Goal: Information Seeking & Learning: Check status

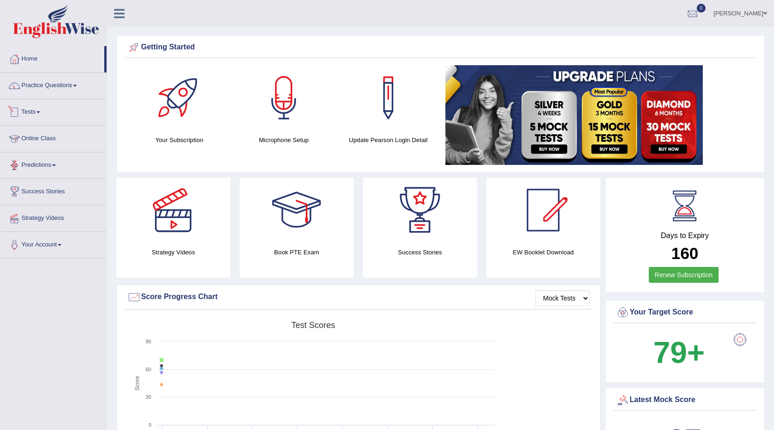
click at [40, 113] on span at bounding box center [38, 112] width 4 height 2
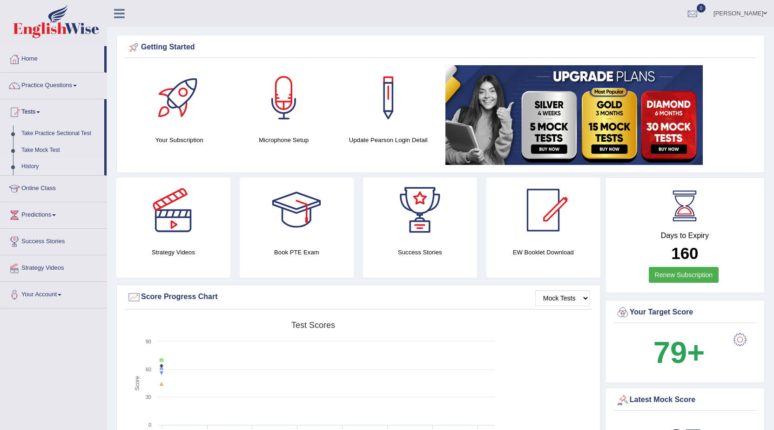
click at [37, 165] on link "History" at bounding box center [60, 166] width 87 height 17
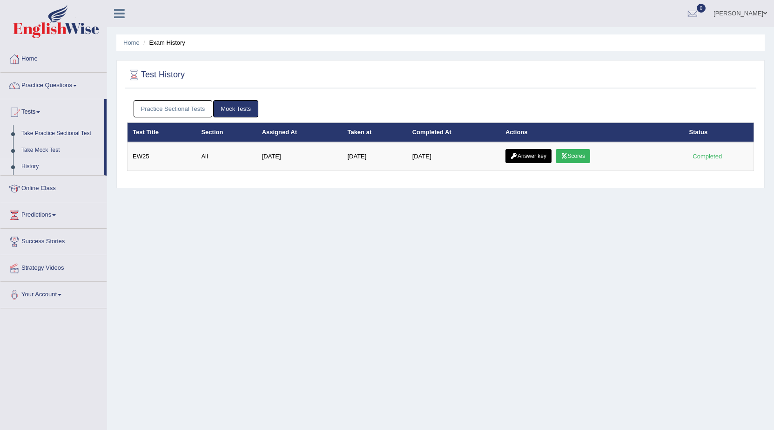
click at [178, 111] on link "Practice Sectional Tests" at bounding box center [173, 108] width 79 height 17
click at [162, 106] on link "Practice Sectional Tests" at bounding box center [173, 108] width 79 height 17
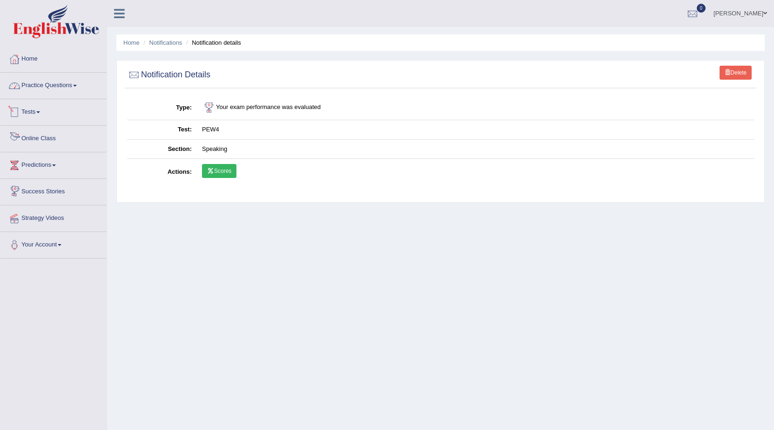
click at [53, 90] on link "Practice Questions" at bounding box center [53, 84] width 106 height 23
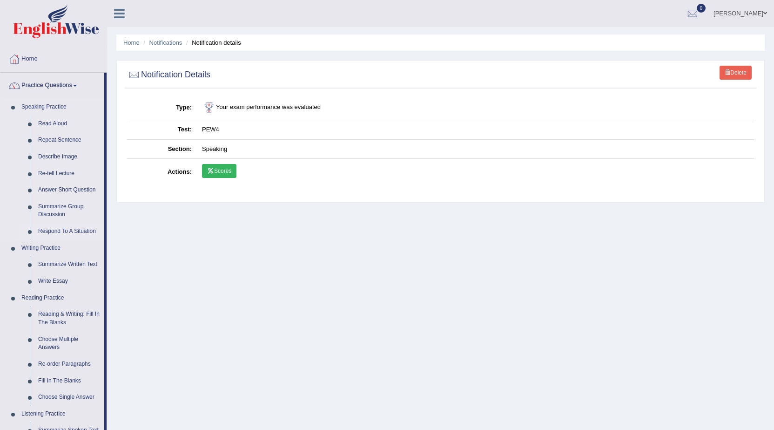
scroll to position [47, 0]
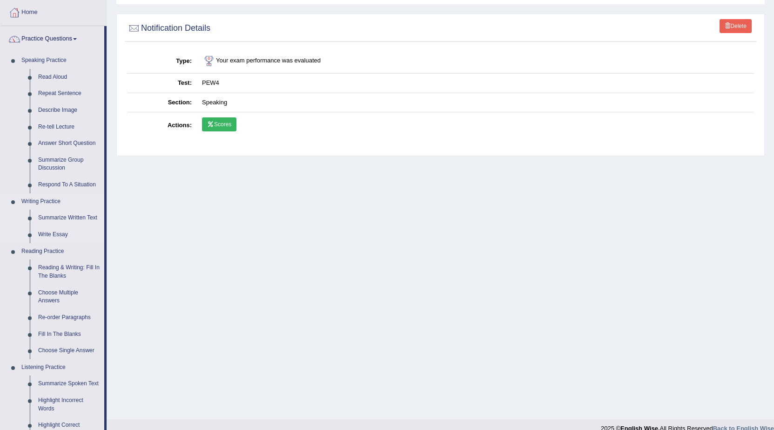
click at [60, 215] on link "Summarize Written Text" at bounding box center [69, 218] width 70 height 17
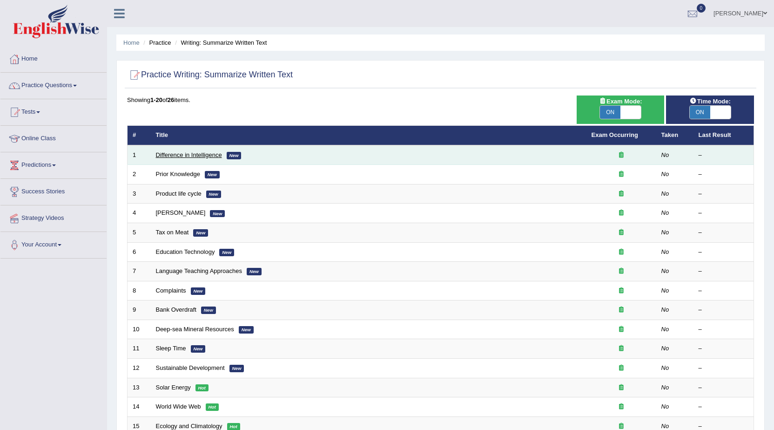
click at [203, 156] on link "Difference in Intelligence" at bounding box center [189, 154] width 66 height 7
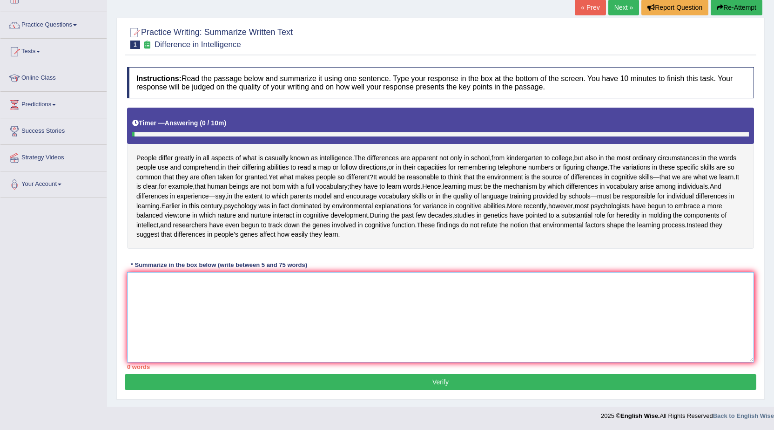
click at [282, 309] on textarea at bounding box center [440, 317] width 627 height 90
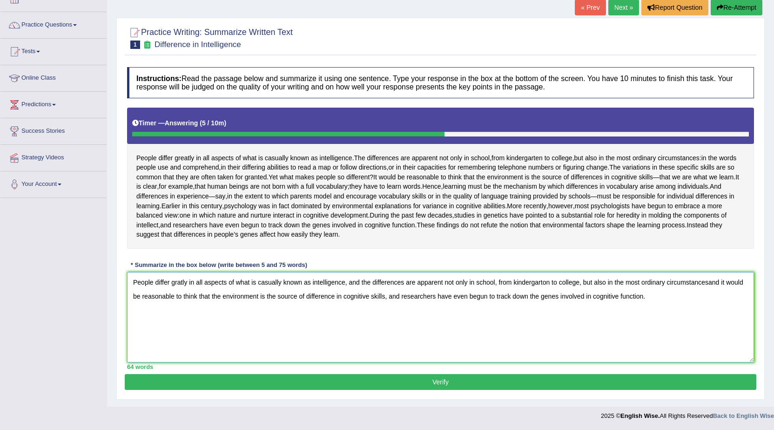
scroll to position [89, 0]
drag, startPoint x: 399, startPoint y: 295, endPoint x: 391, endPoint y: 297, distance: 8.3
click at [391, 297] on textarea "People differ gratly in all aspects of what is casually known as intelligence, …" at bounding box center [440, 317] width 627 height 90
click at [590, 282] on textarea "People differ gratly in all aspects of what is casually known as intelligence, …" at bounding box center [440, 317] width 627 height 90
drag, startPoint x: 592, startPoint y: 282, endPoint x: 583, endPoint y: 283, distance: 8.4
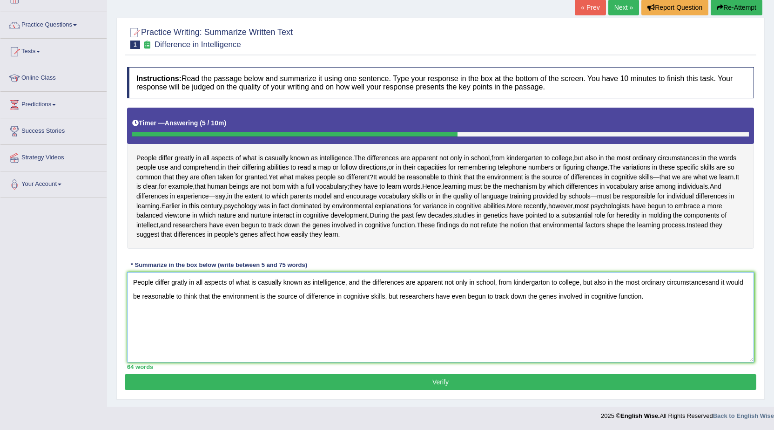
click at [583, 283] on textarea "People differ gratly in all aspects of what is casually known as intelligence, …" at bounding box center [440, 317] width 627 height 90
type textarea "People differ gratly in all aspects of what is casually known as intelligence, …"
click at [467, 379] on button "Verify" at bounding box center [441, 382] width 632 height 16
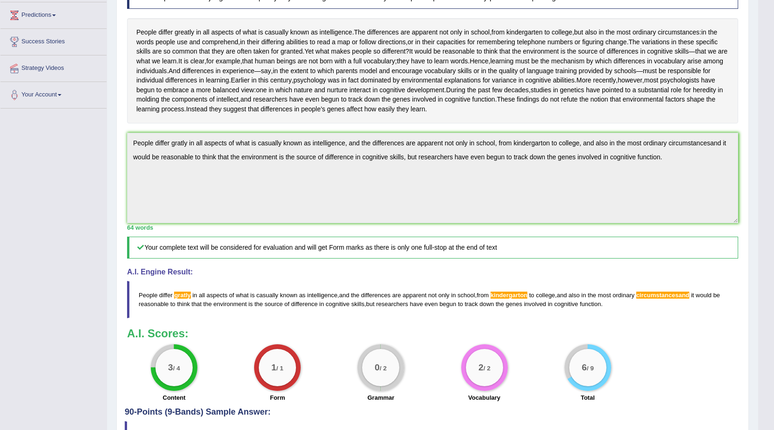
scroll to position [243, 0]
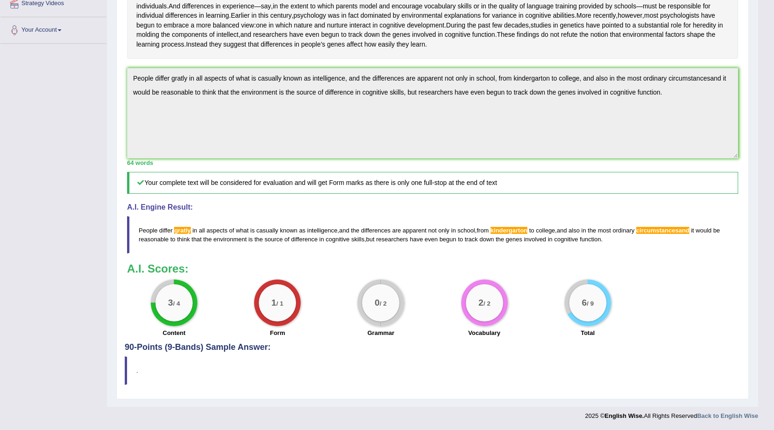
drag, startPoint x: 612, startPoint y: 240, endPoint x: 133, endPoint y: 216, distance: 480.2
click at [133, 216] on blockquote "People differ gratly in all aspects of what is casually known as intelligence ,…" at bounding box center [432, 234] width 611 height 37
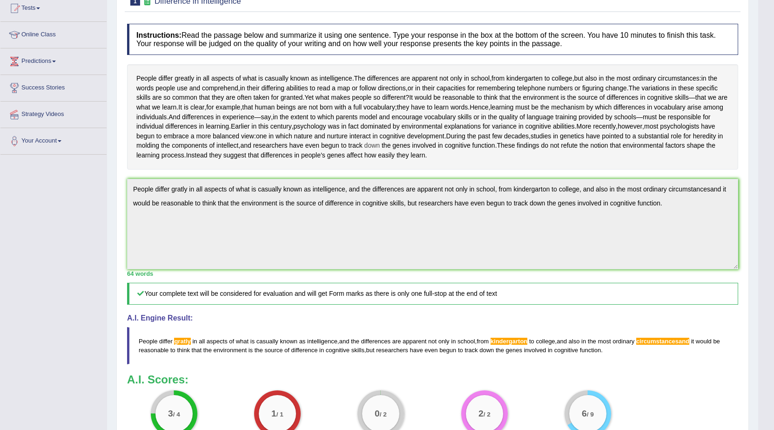
scroll to position [103, 0]
drag, startPoint x: 142, startPoint y: 75, endPoint x: 212, endPoint y: 101, distance: 74.0
click at [212, 101] on div "People differ greatly in all aspects of what is casually known as intelligence …" at bounding box center [432, 117] width 611 height 105
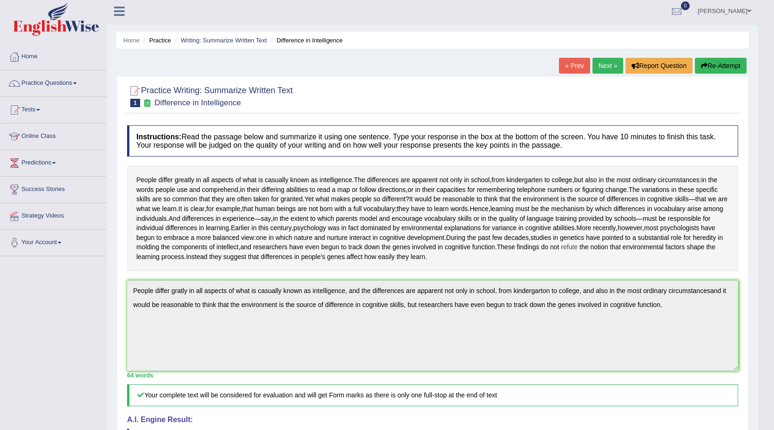
scroll to position [0, 0]
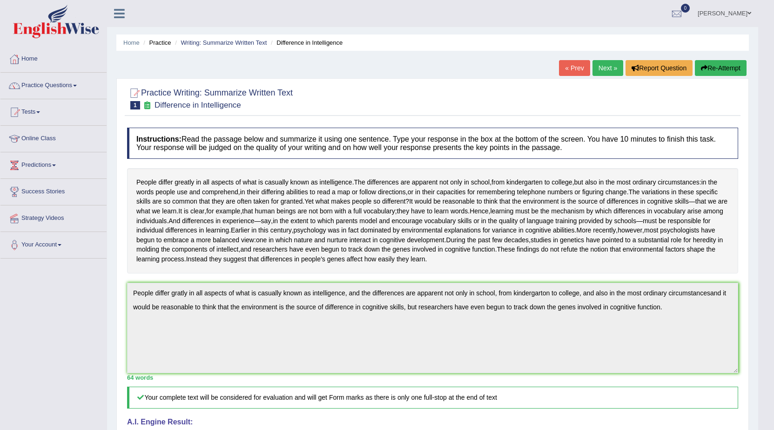
click at [609, 65] on link "Next »" at bounding box center [608, 68] width 31 height 16
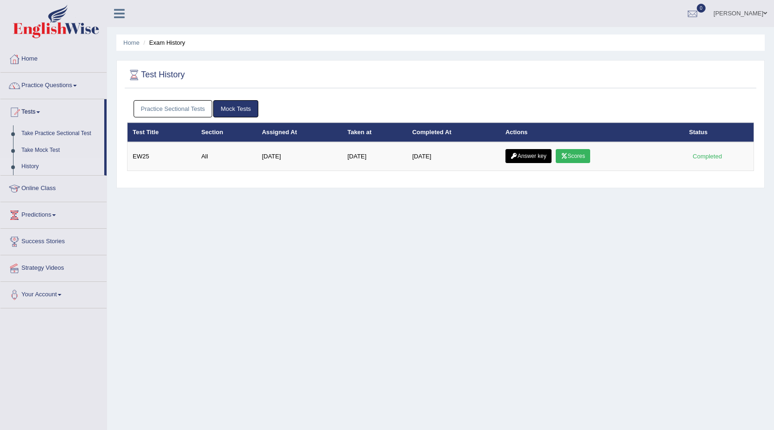
click at [156, 103] on link "Practice Sectional Tests" at bounding box center [173, 108] width 79 height 17
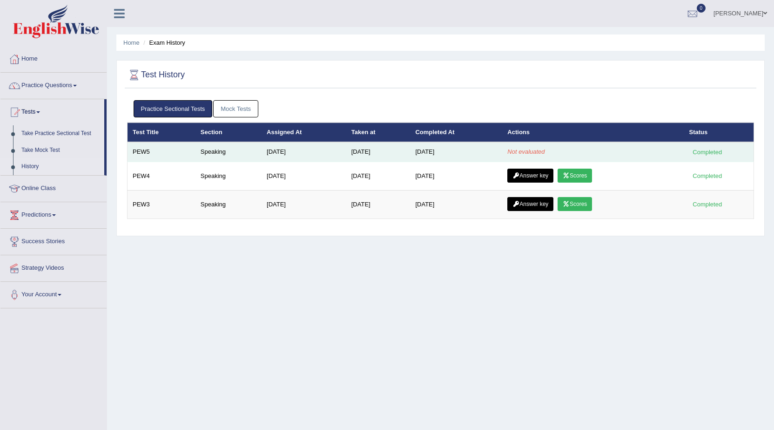
click at [442, 154] on td "[DATE]" at bounding box center [456, 152] width 92 height 20
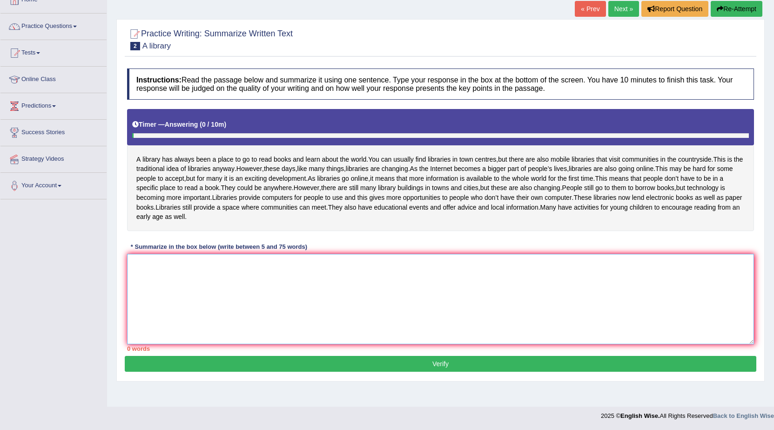
click at [267, 298] on textarea at bounding box center [440, 299] width 627 height 90
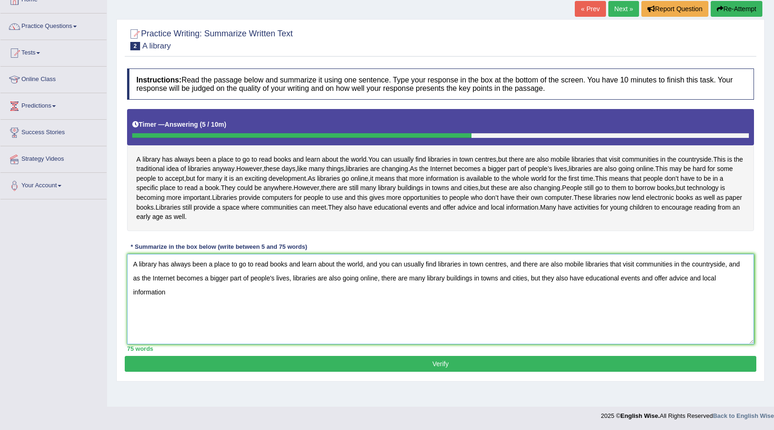
drag, startPoint x: 366, startPoint y: 282, endPoint x: 510, endPoint y: 288, distance: 143.6
click at [510, 288] on textarea "A library has always been a place to go to read books and learn about the world…" at bounding box center [440, 299] width 627 height 90
click at [620, 303] on textarea "A library has always been a place to go to read books and learn about the world…" at bounding box center [440, 299] width 627 height 90
type textarea "A library has always been a place to go to read books and learn about the world…"
click at [526, 372] on button "Verify" at bounding box center [441, 364] width 632 height 16
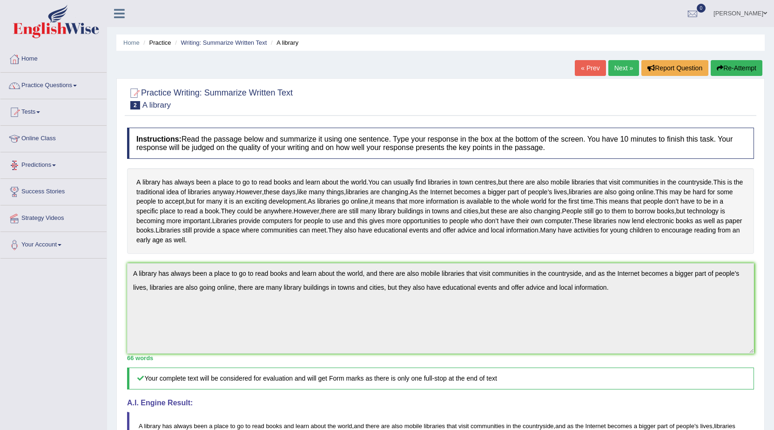
click at [49, 117] on link "Tests" at bounding box center [53, 110] width 106 height 23
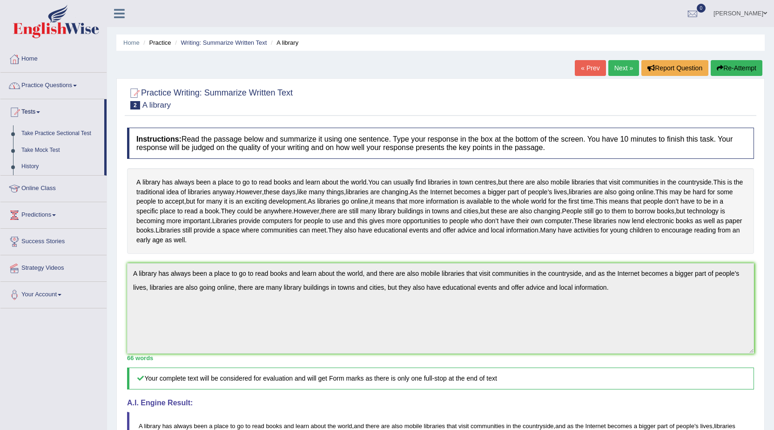
click at [74, 88] on link "Practice Questions" at bounding box center [53, 84] width 106 height 23
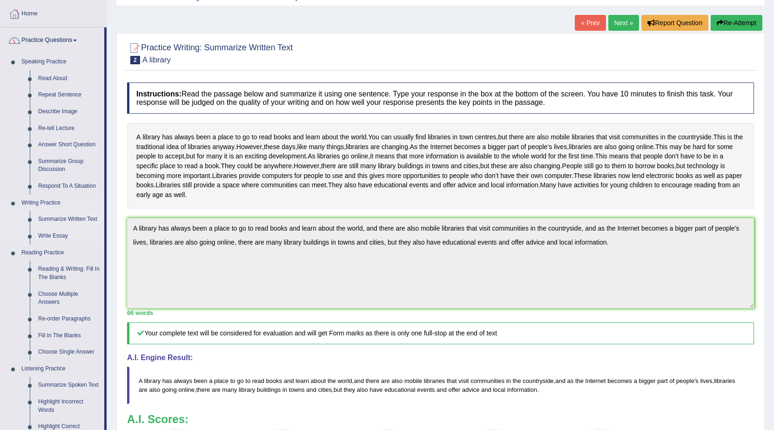
scroll to position [93, 0]
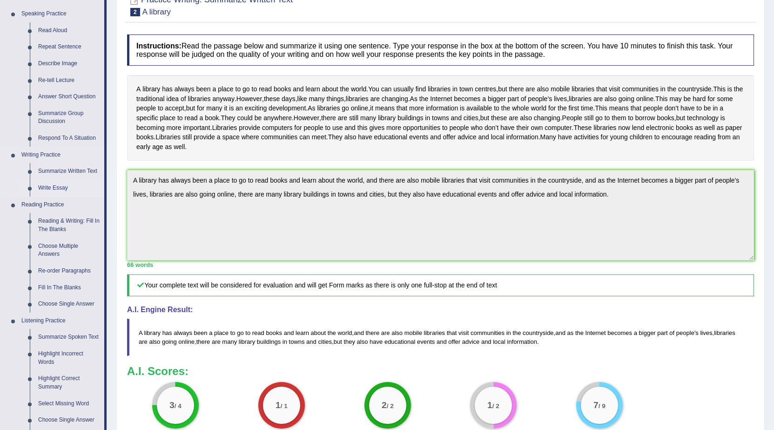
click at [47, 186] on link "Write Essay" at bounding box center [69, 188] width 70 height 17
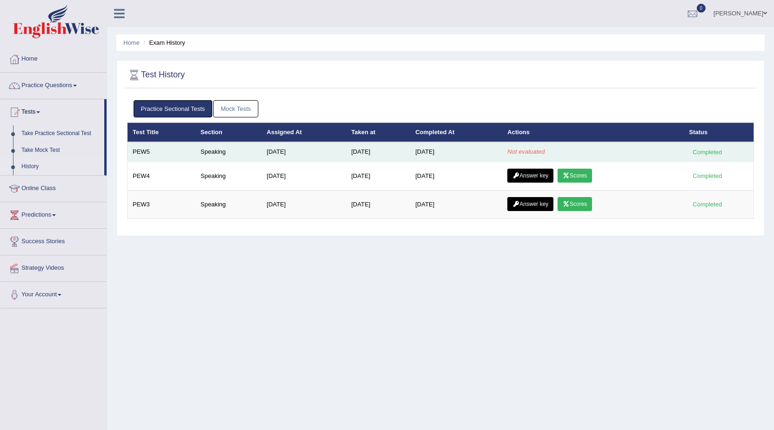
click at [515, 153] on em "Not evaluated" at bounding box center [526, 151] width 37 height 7
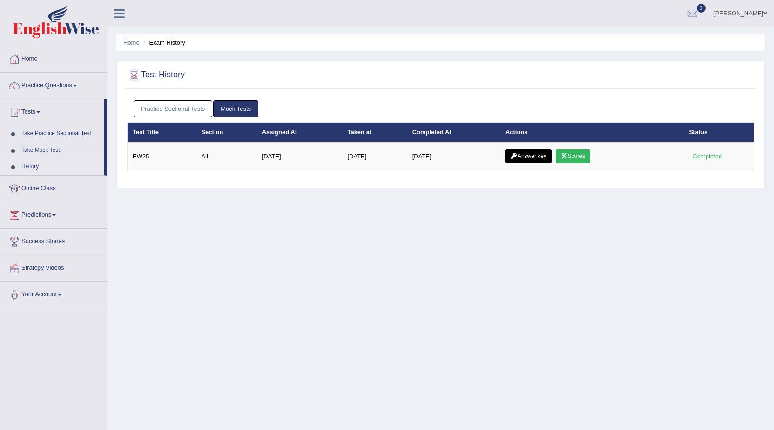
click at [180, 106] on link "Practice Sectional Tests" at bounding box center [173, 108] width 79 height 17
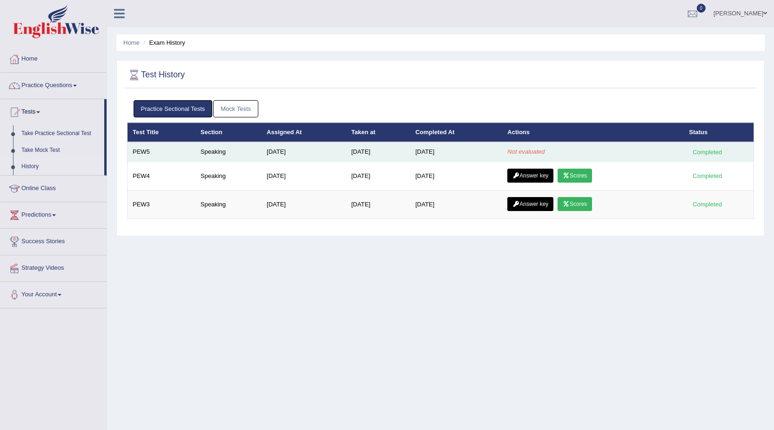
click at [428, 158] on td "[DATE]" at bounding box center [456, 152] width 92 height 20
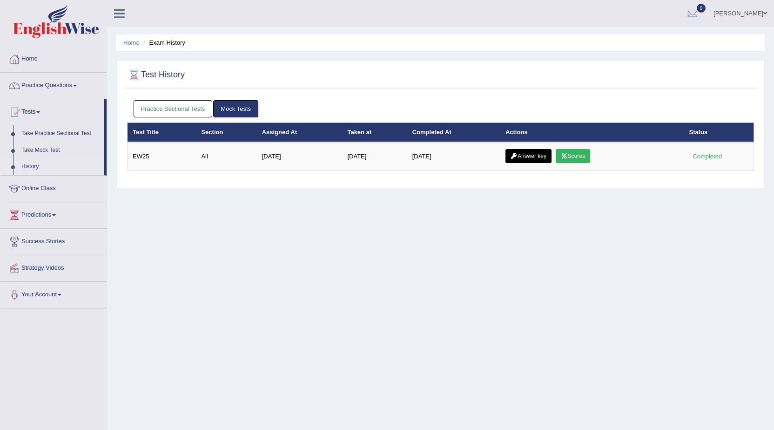
click at [192, 113] on link "Practice Sectional Tests" at bounding box center [173, 108] width 79 height 17
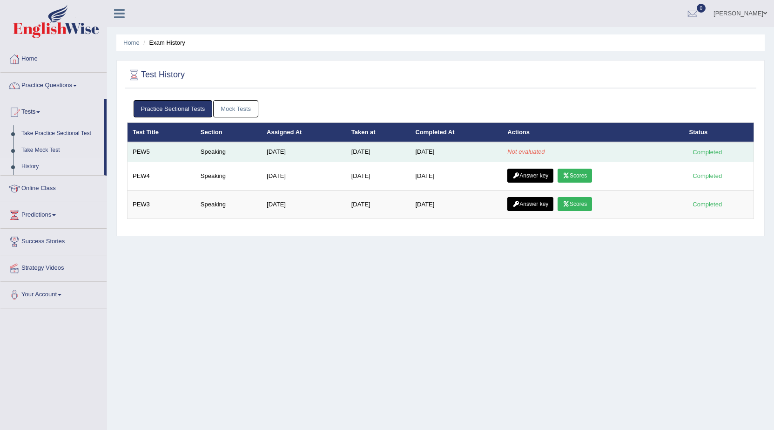
click at [525, 150] on em "Not evaluated" at bounding box center [526, 151] width 37 height 7
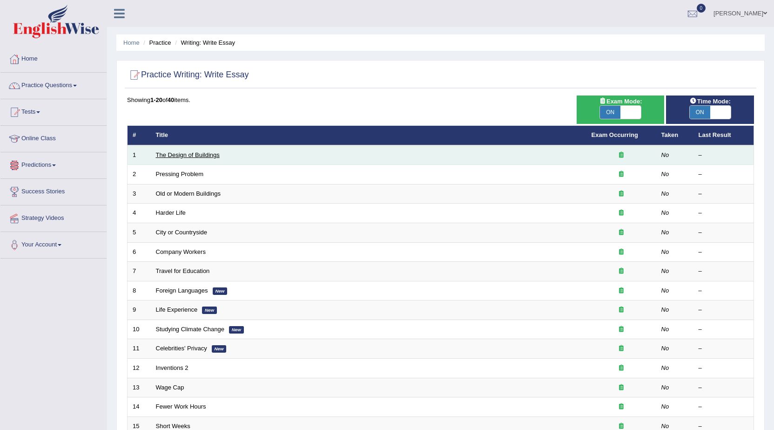
click at [190, 156] on link "The Design of Buildings" at bounding box center [188, 154] width 64 height 7
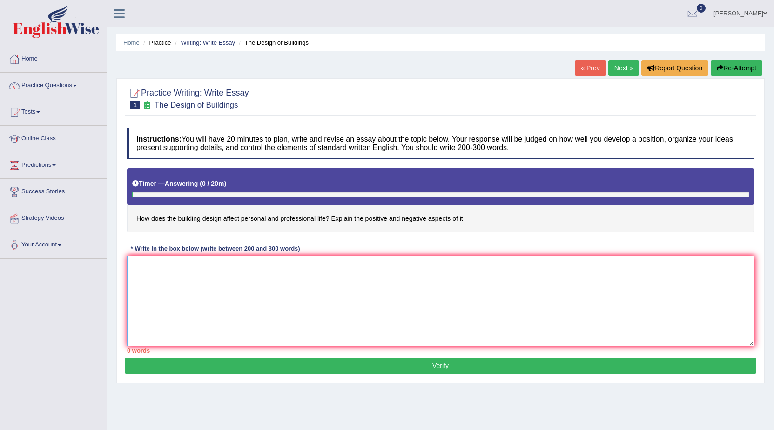
click at [348, 293] on textarea at bounding box center [440, 301] width 627 height 90
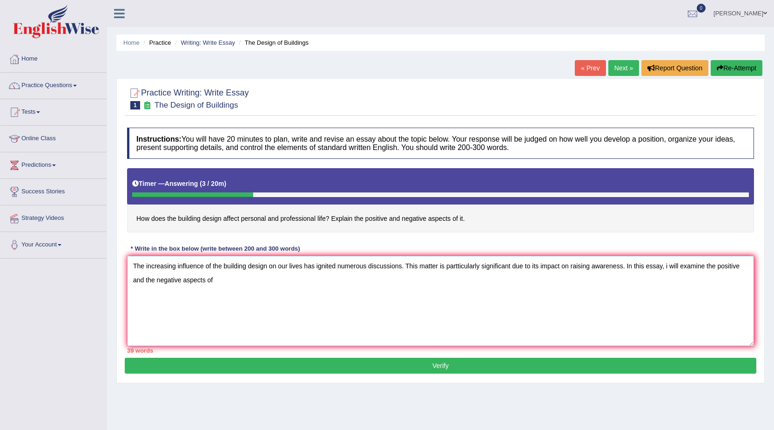
click at [212, 265] on textarea "The increasing influence of the building design on our lives has ignited numero…" at bounding box center [440, 301] width 627 height 90
drag, startPoint x: 223, startPoint y: 266, endPoint x: 268, endPoint y: 270, distance: 45.7
click at [268, 270] on textarea "The increasing influence of the building design on our lives has ignited numero…" at bounding box center [440, 301] width 627 height 90
click at [250, 286] on textarea "The increasing influence of the building design on our lives has ignited numero…" at bounding box center [440, 301] width 627 height 90
paste textarea "building design"
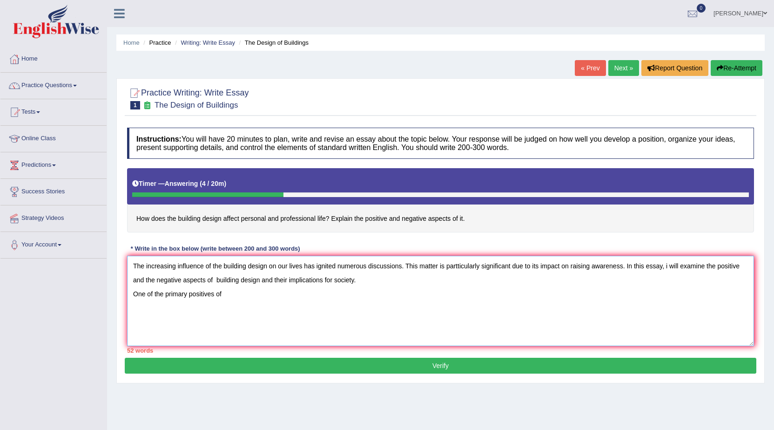
paste textarea "building design"
click at [329, 295] on textarea "The increasing influence of the building design on our lives has ignited numero…" at bounding box center [440, 301] width 627 height 90
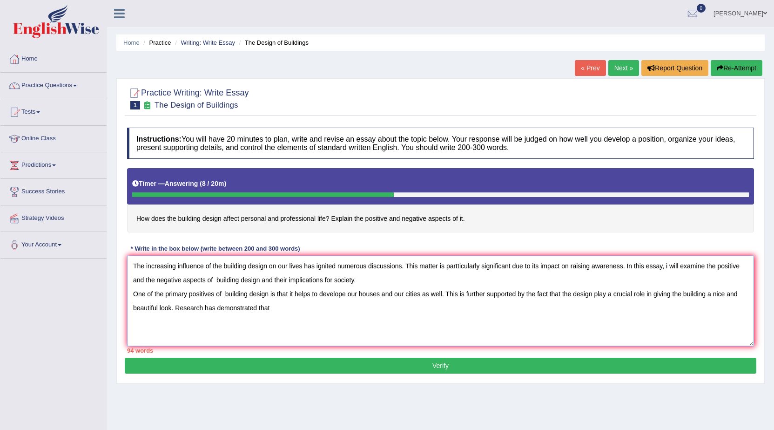
paste textarea "building design"
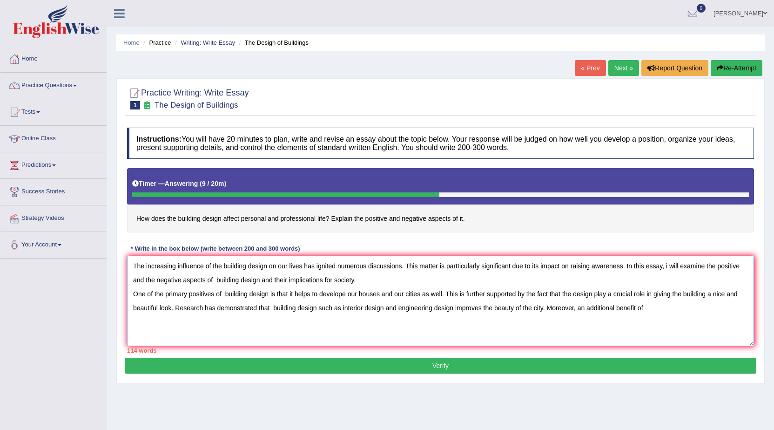
paste textarea "building design"
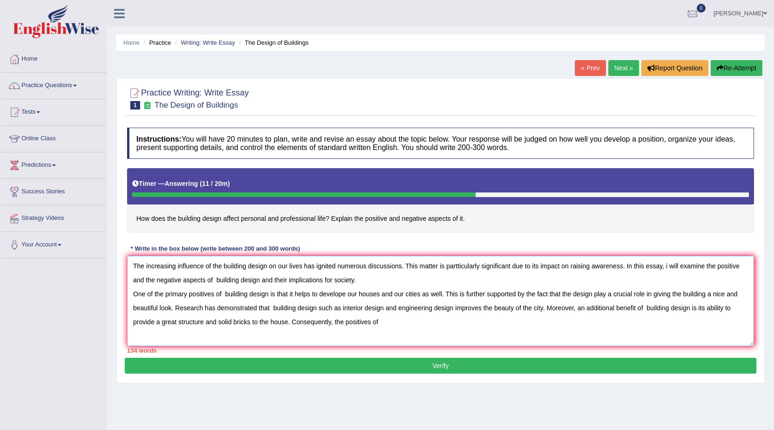
paste textarea "building design"
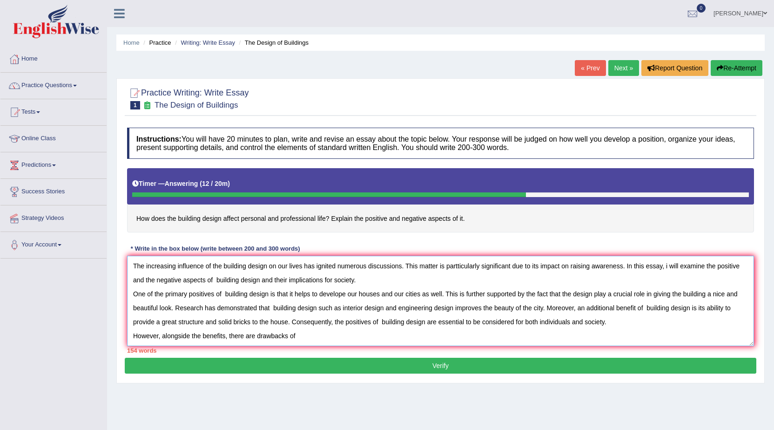
paste textarea "building design"
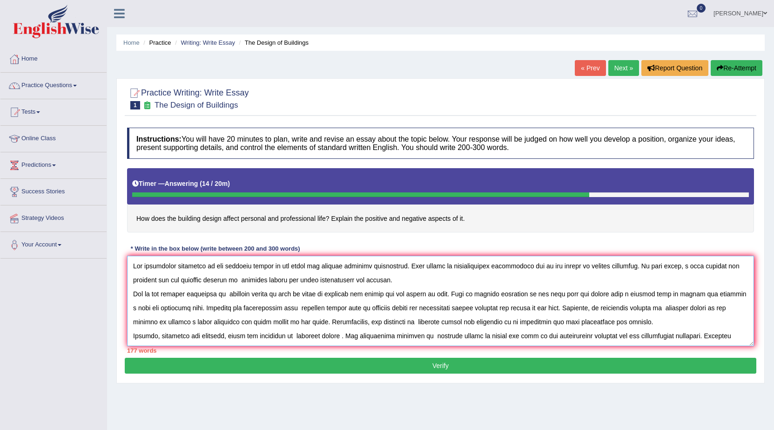
scroll to position [8, 0]
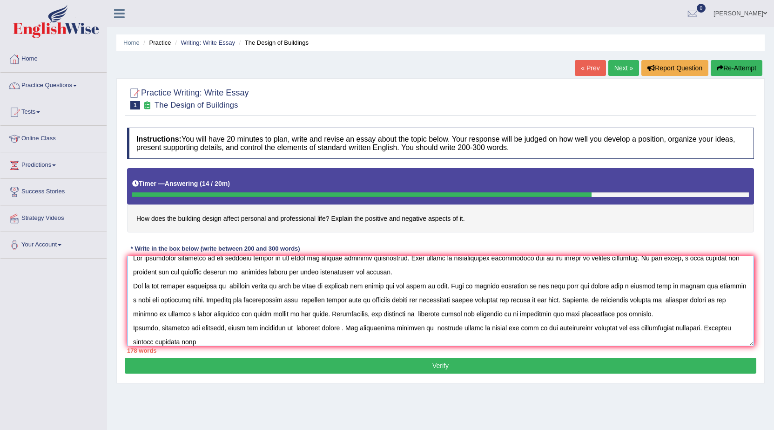
paste textarea "building design"
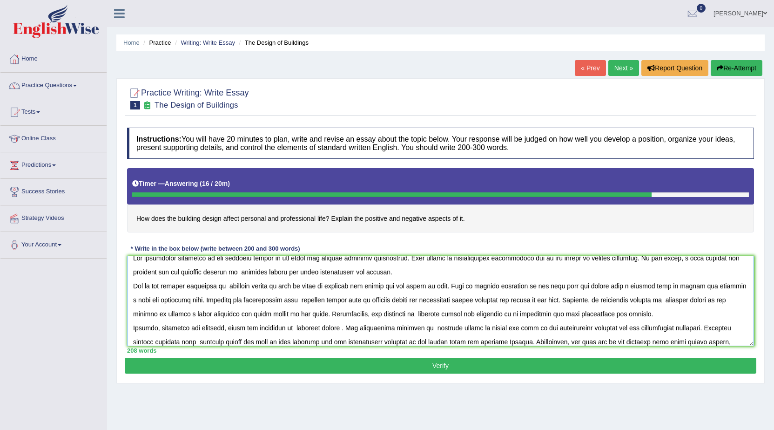
scroll to position [22, 0]
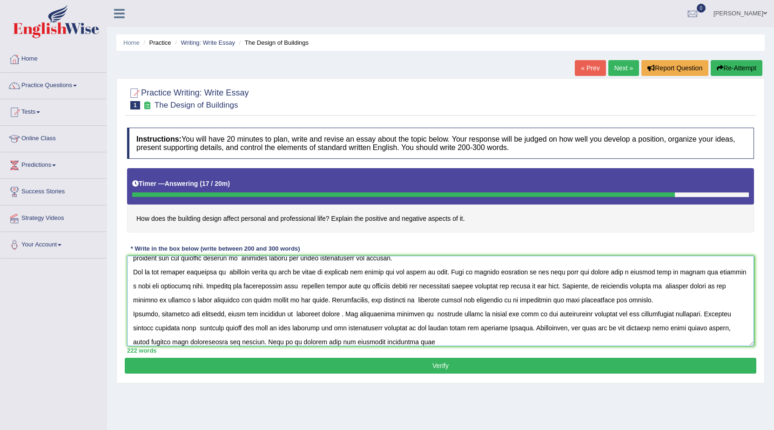
paste textarea "building design"
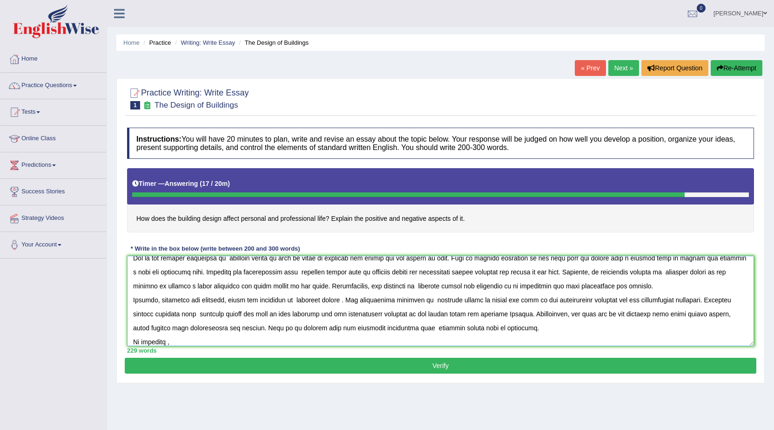
paste textarea "building design"
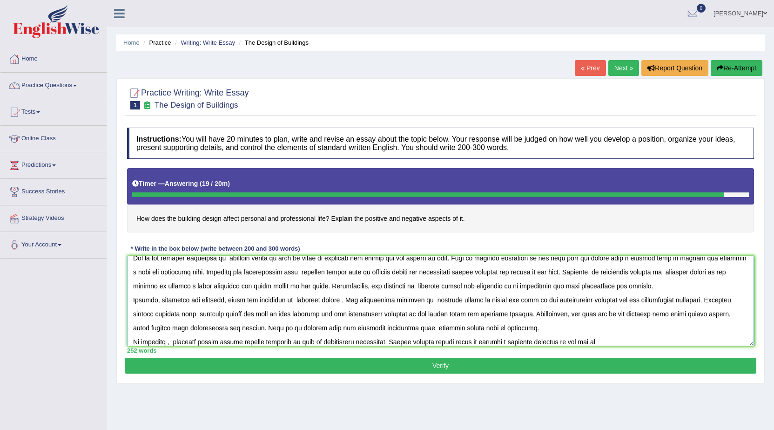
paste textarea "building design"
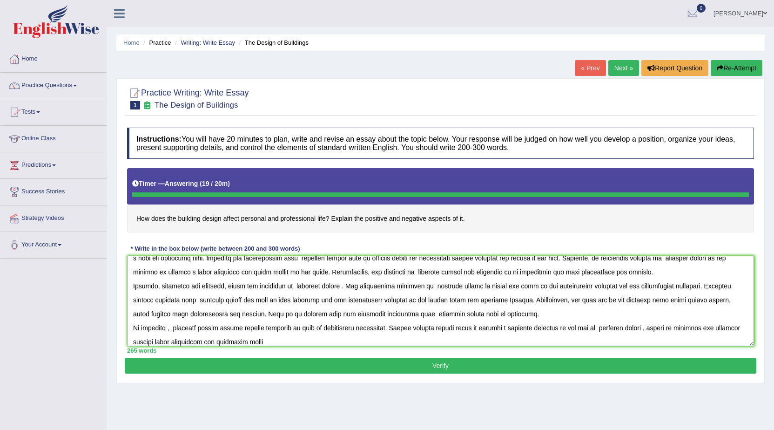
type textarea "The increasing influence of the building design on our lives has ignited numero…"
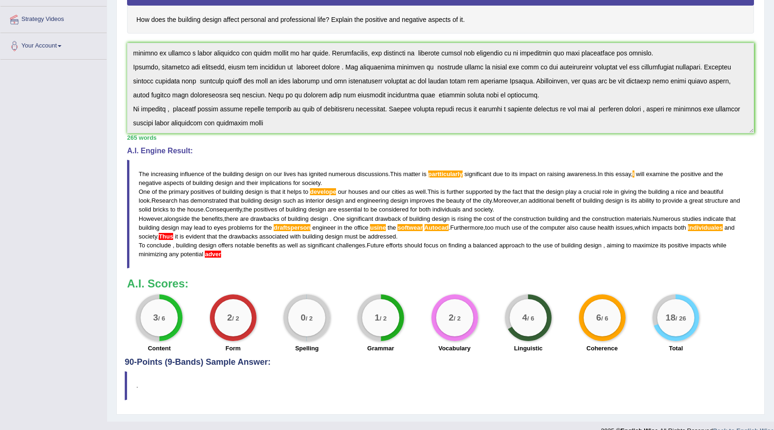
scroll to position [214, 0]
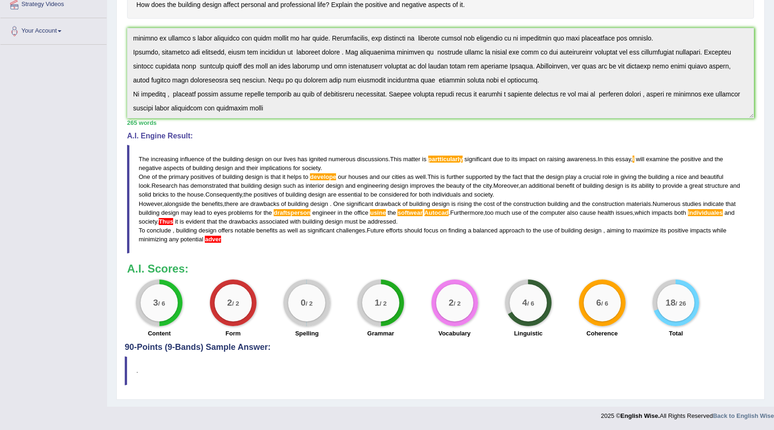
drag, startPoint x: 399, startPoint y: 212, endPoint x: 442, endPoint y: 217, distance: 44.1
click at [442, 217] on blockquote "The increasing influence of the building design on our lives has ignited numero…" at bounding box center [440, 199] width 627 height 108
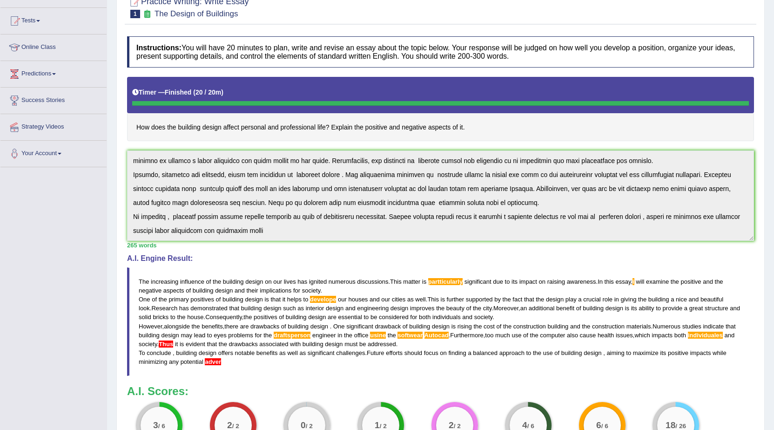
scroll to position [74, 0]
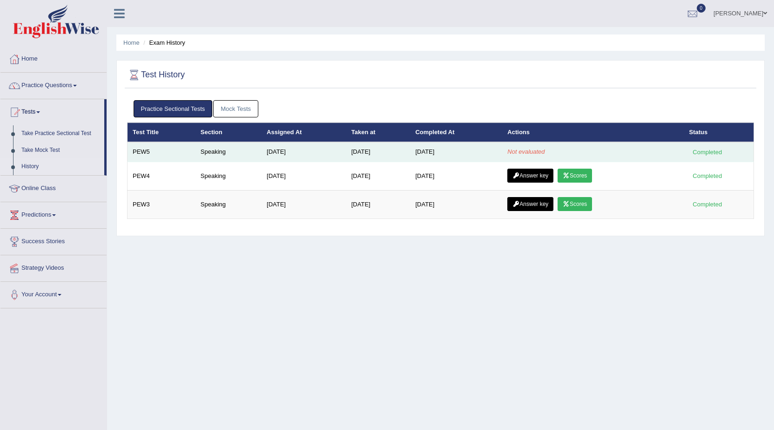
click at [524, 152] on em "Not evaluated" at bounding box center [526, 151] width 37 height 7
click at [269, 152] on td "Aug 5, 2025" at bounding box center [304, 152] width 85 height 20
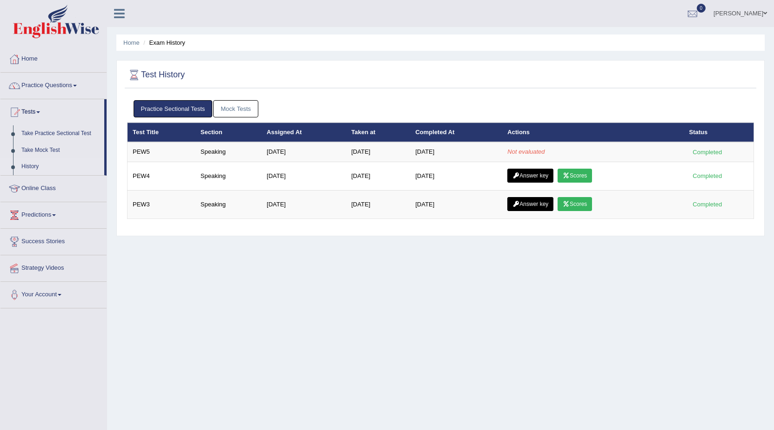
click at [236, 112] on link "Mock Tests" at bounding box center [235, 108] width 45 height 17
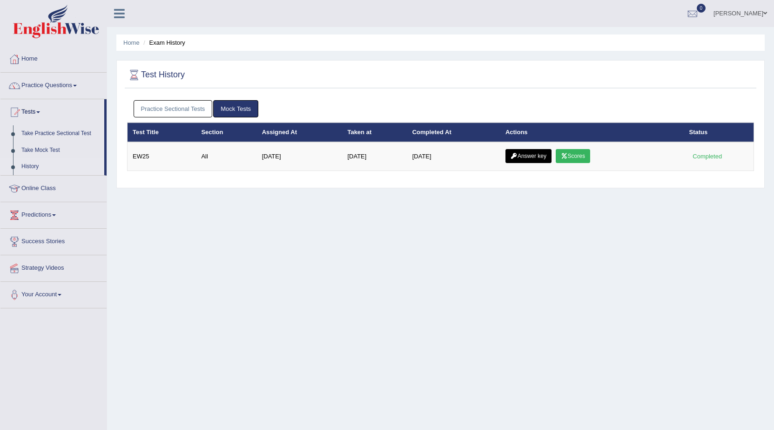
click at [181, 109] on link "Practice Sectional Tests" at bounding box center [173, 108] width 79 height 17
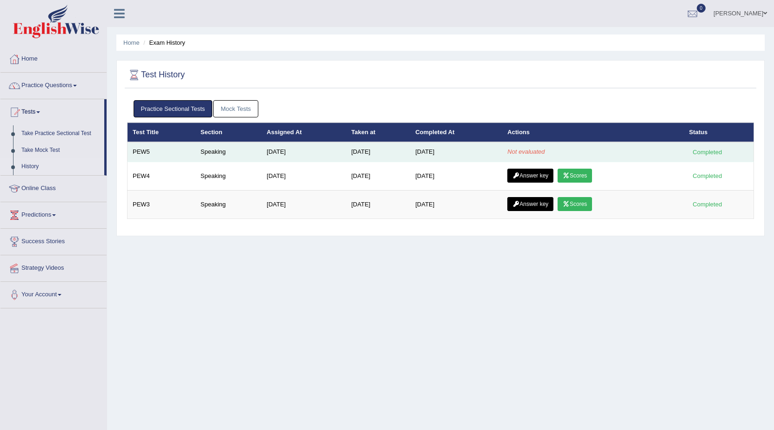
drag, startPoint x: 213, startPoint y: 155, endPoint x: 205, endPoint y: 153, distance: 8.7
click at [213, 155] on td "Speaking" at bounding box center [229, 152] width 66 height 20
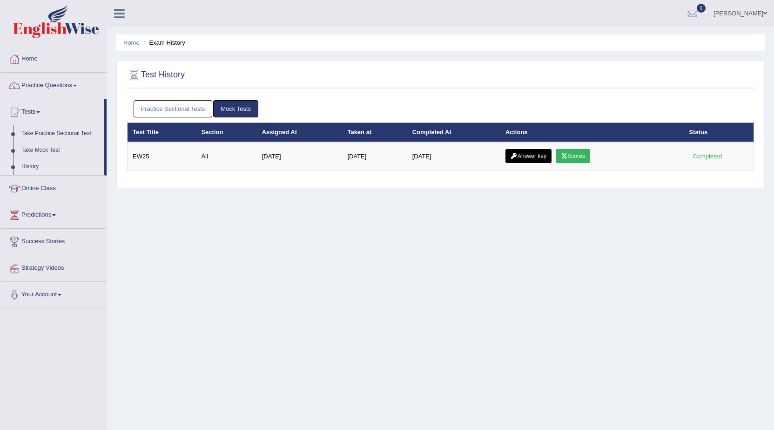
click at [196, 104] on link "Practice Sectional Tests" at bounding box center [173, 108] width 79 height 17
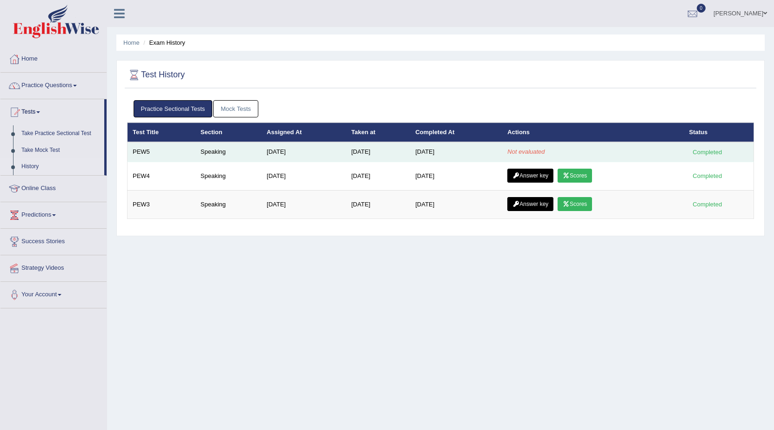
click at [286, 151] on td "[DATE]" at bounding box center [304, 152] width 85 height 20
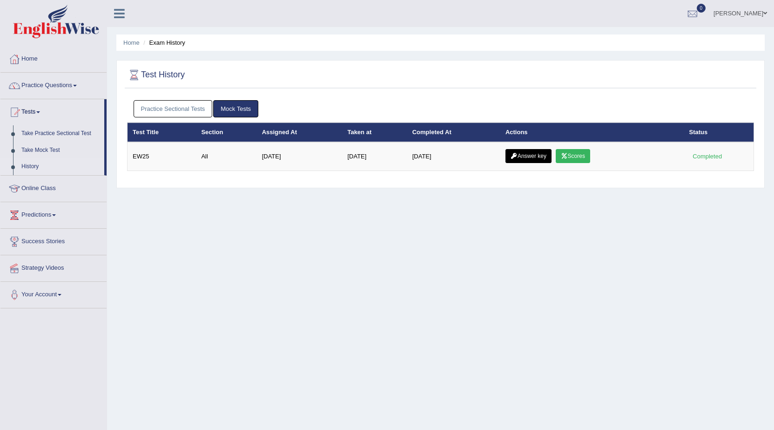
click at [176, 109] on link "Practice Sectional Tests" at bounding box center [173, 108] width 79 height 17
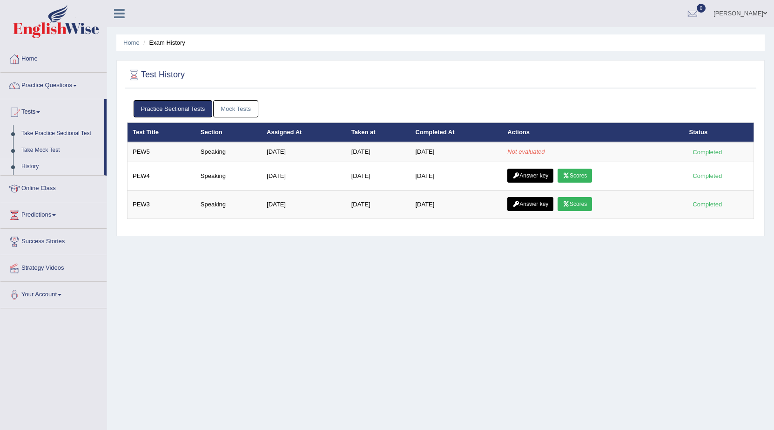
click at [227, 112] on link "Mock Tests" at bounding box center [235, 108] width 45 height 17
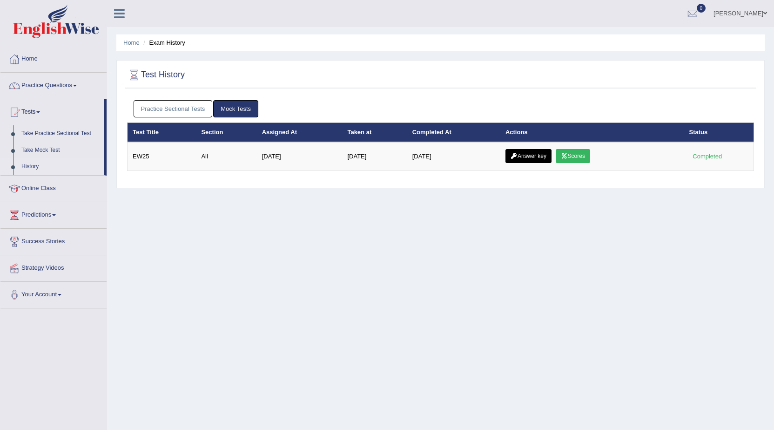
click at [165, 109] on link "Practice Sectional Tests" at bounding box center [173, 108] width 79 height 17
click at [177, 102] on link "Practice Sectional Tests" at bounding box center [173, 108] width 79 height 17
click at [183, 112] on link "Practice Sectional Tests" at bounding box center [173, 108] width 79 height 17
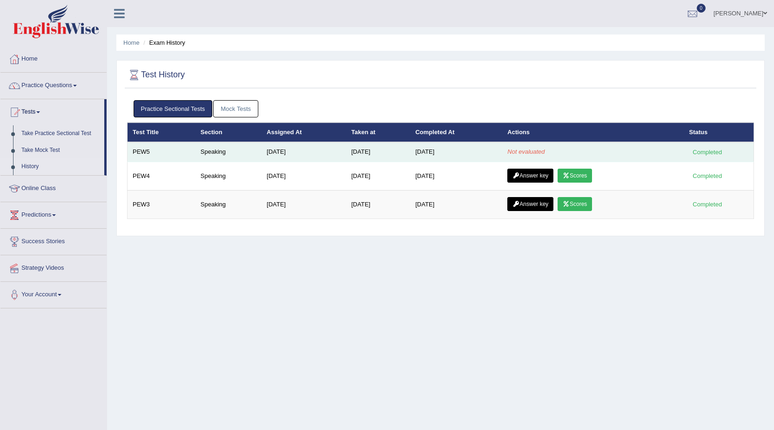
click at [334, 151] on td "[DATE]" at bounding box center [304, 152] width 85 height 20
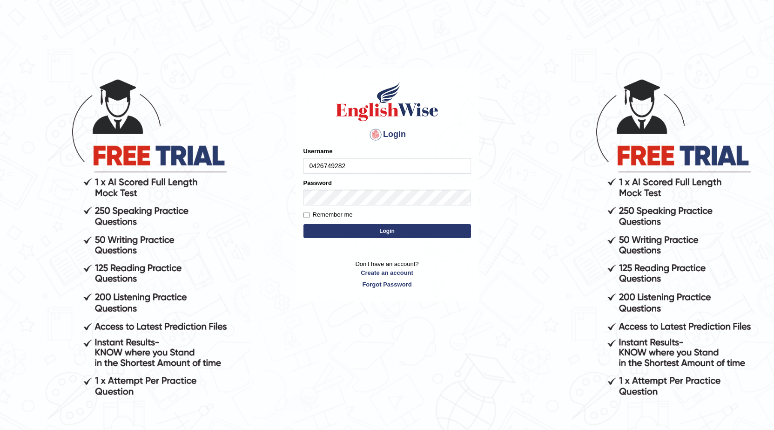
drag, startPoint x: 360, startPoint y: 171, endPoint x: 254, endPoint y: 168, distance: 106.2
click at [254, 168] on body "Login Please fix the following errors: Username 0426749282 Password Remember me…" at bounding box center [387, 254] width 774 height 430
type input "0426749282"
click at [383, 230] on button "Login" at bounding box center [388, 231] width 168 height 14
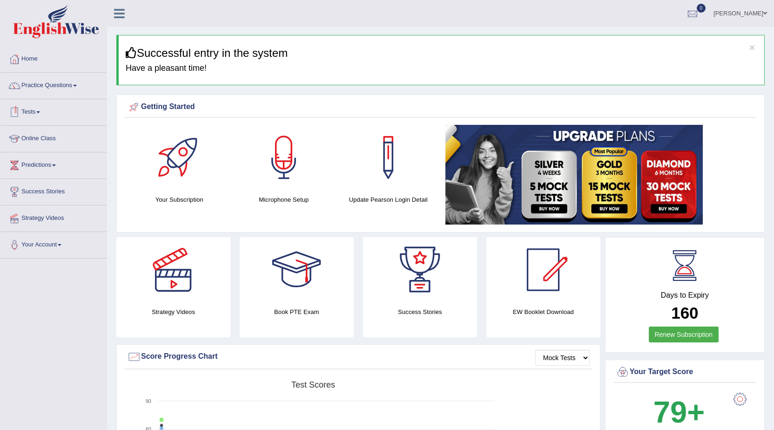
click at [40, 112] on span at bounding box center [38, 112] width 4 height 2
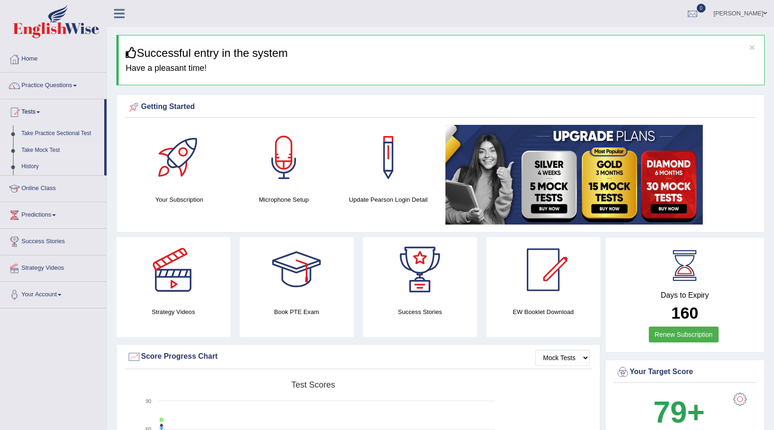
click at [45, 153] on link "Take Mock Test" at bounding box center [60, 150] width 87 height 17
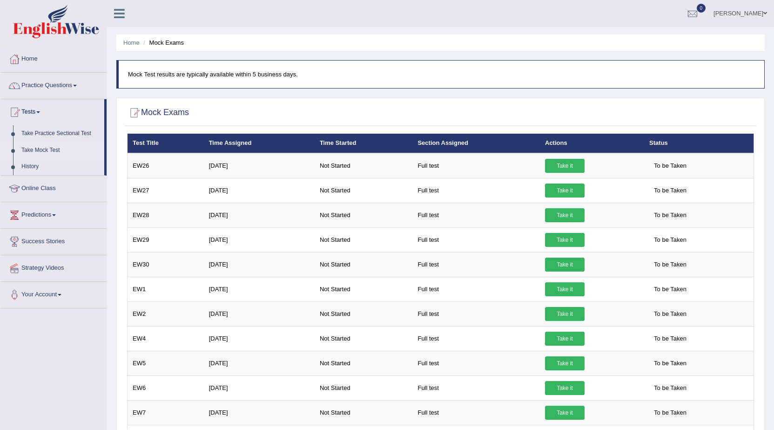
click at [25, 166] on link "History" at bounding box center [60, 166] width 87 height 17
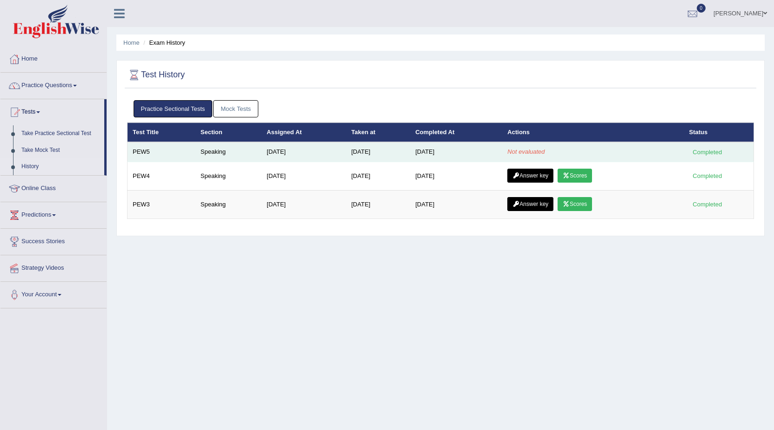
click at [285, 149] on td "[DATE]" at bounding box center [304, 152] width 85 height 20
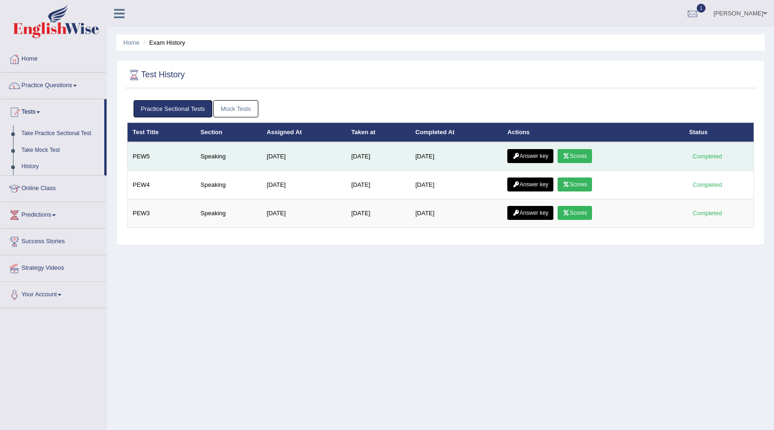
click at [588, 154] on link "Scores" at bounding box center [575, 156] width 34 height 14
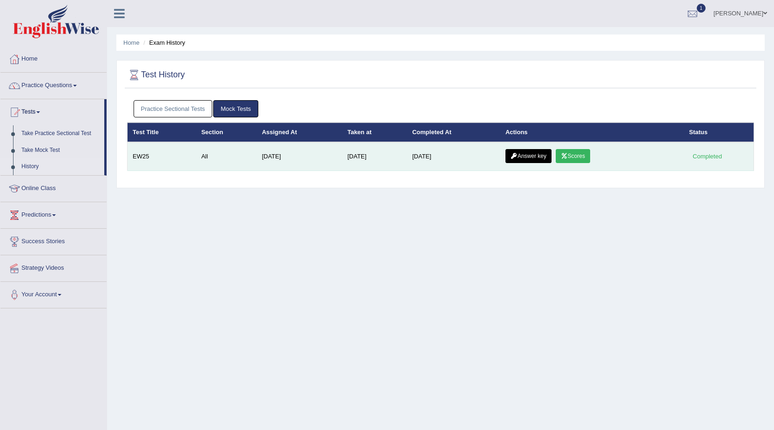
click at [533, 158] on link "Answer key" at bounding box center [529, 156] width 46 height 14
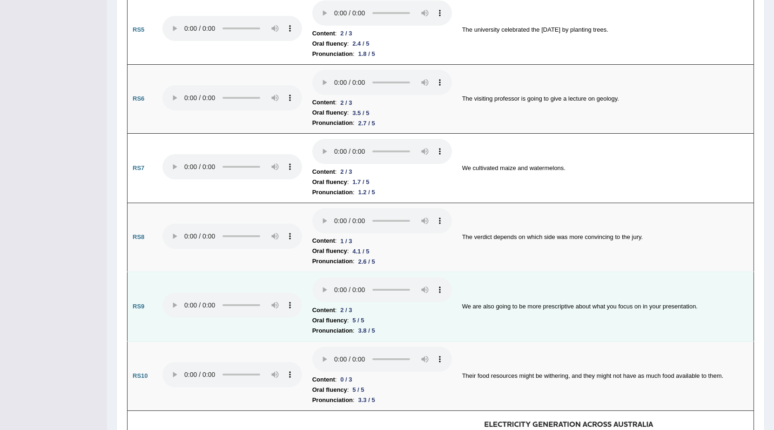
scroll to position [616, 0]
